Goal: Task Accomplishment & Management: Use online tool/utility

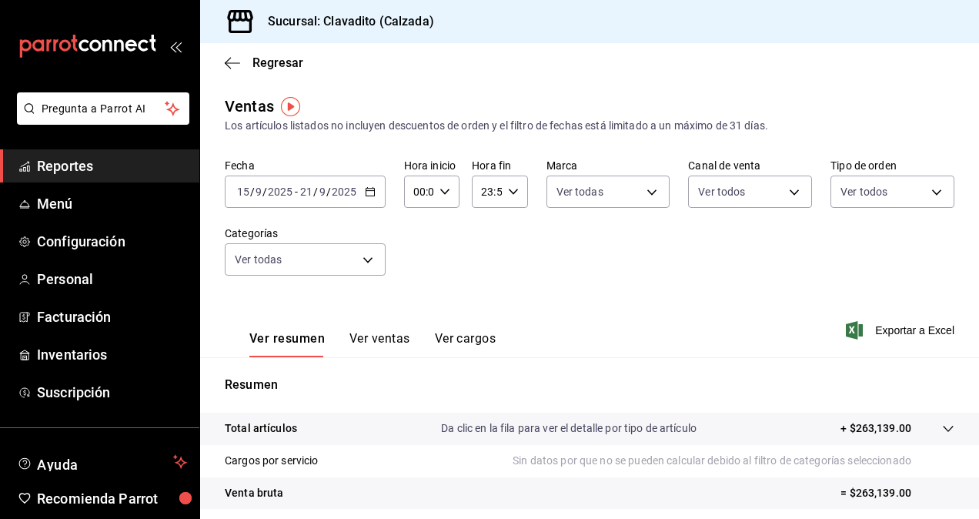
click at [58, 162] on span "Reportes" at bounding box center [112, 165] width 150 height 21
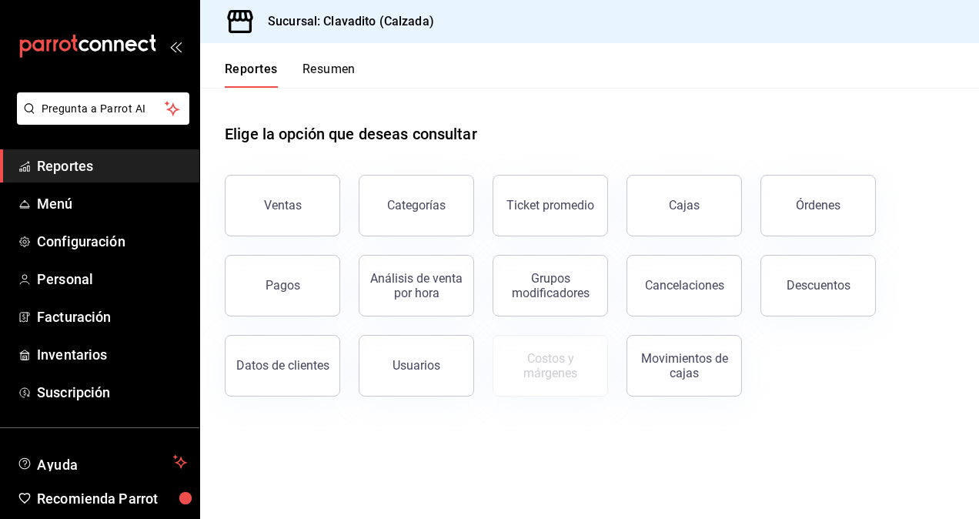
click at [265, 237] on div "Pagos" at bounding box center [273, 276] width 134 height 80
click at [268, 235] on div "Ventas" at bounding box center [273, 196] width 134 height 80
click at [287, 215] on button "Ventas" at bounding box center [282, 206] width 115 height 62
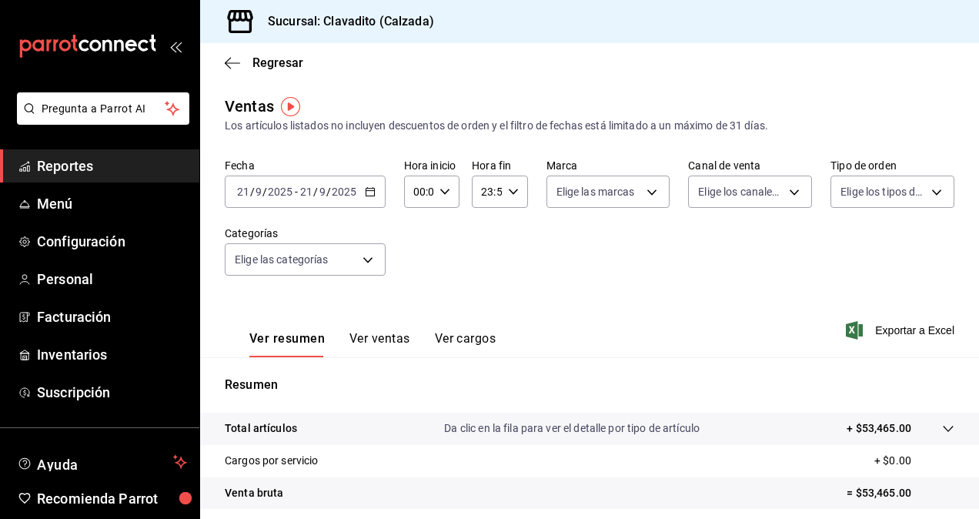
click at [366, 190] on \(Stroke\) "button" at bounding box center [370, 192] width 9 height 8
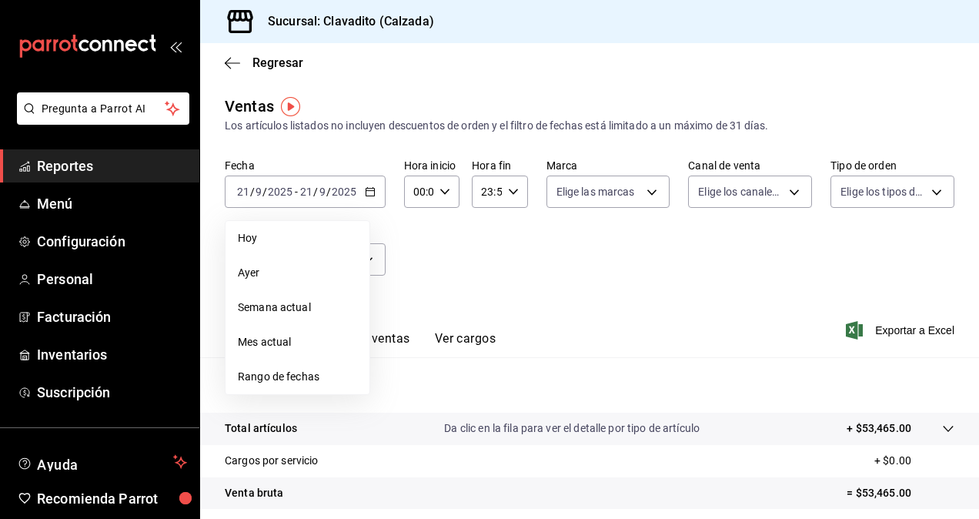
click at [282, 372] on span "Rango de fechas" at bounding box center [297, 377] width 119 height 16
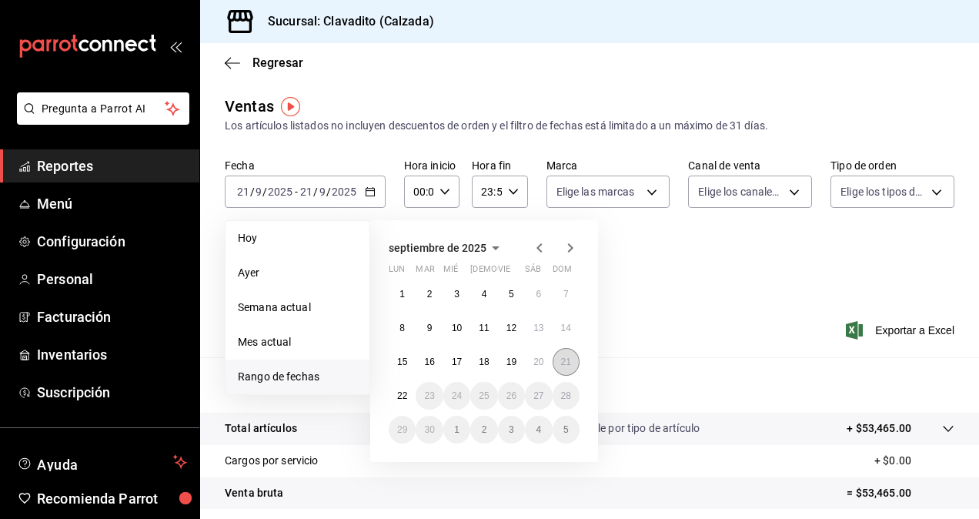
click at [557, 360] on button "21" at bounding box center [566, 362] width 27 height 28
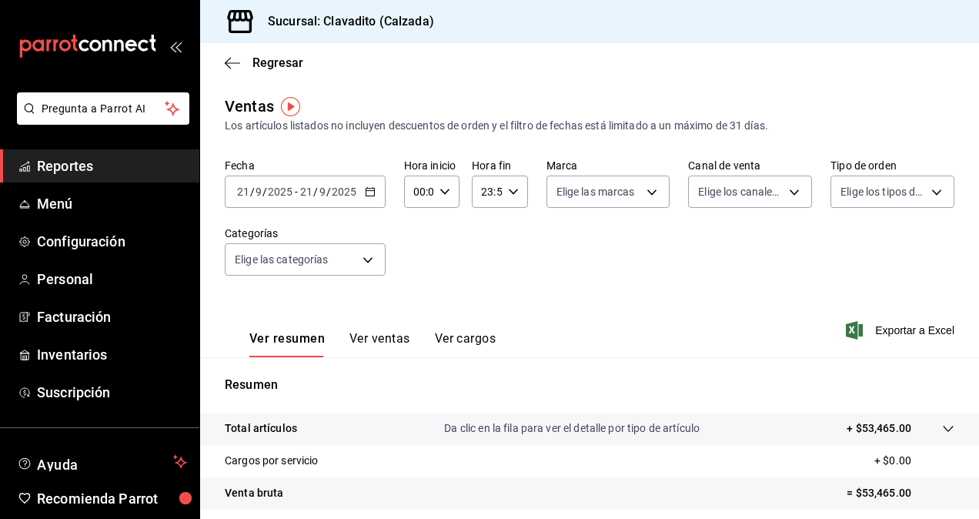
click at [897, 342] on div "Ver resumen Ver ventas Ver cargos Exportar a Excel" at bounding box center [589, 325] width 779 height 63
click at [905, 332] on span "Exportar a Excel" at bounding box center [901, 330] width 105 height 18
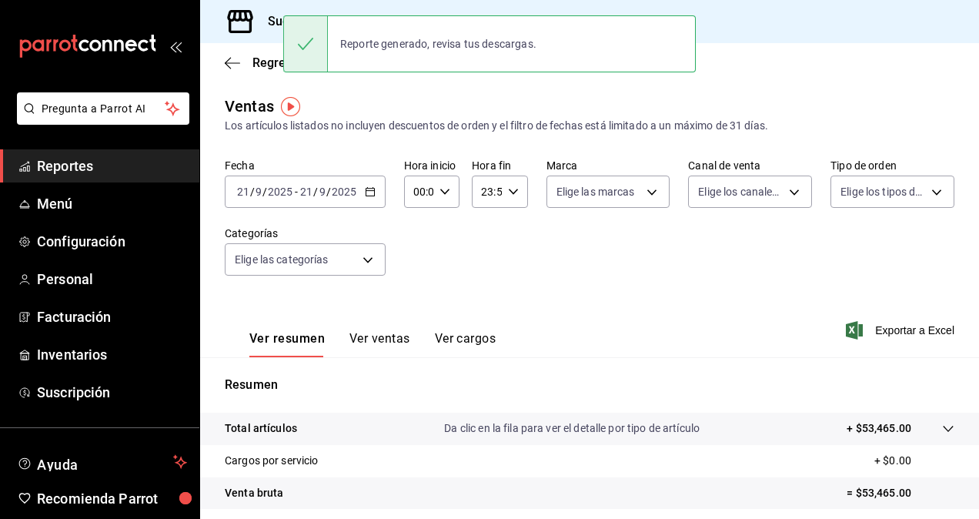
click at [509, 296] on div "Ver resumen Ver ventas Ver cargos Exportar a Excel" at bounding box center [589, 325] width 779 height 63
click at [68, 169] on span "Reportes" at bounding box center [112, 165] width 150 height 21
